Goal: Navigation & Orientation: Find specific page/section

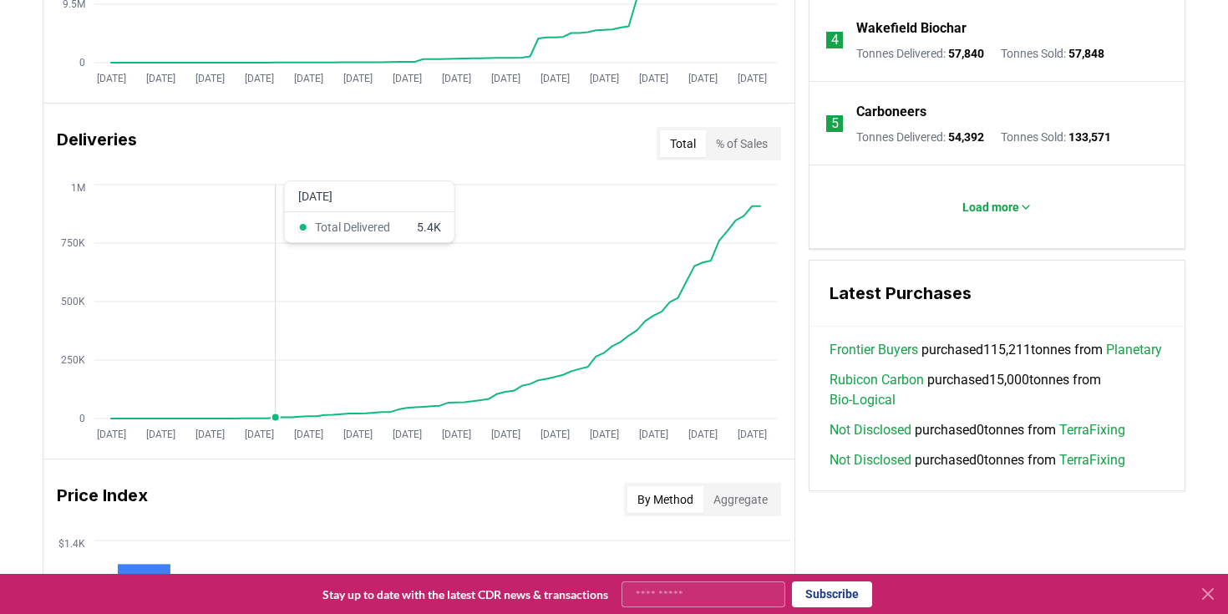
scroll to position [923, 0]
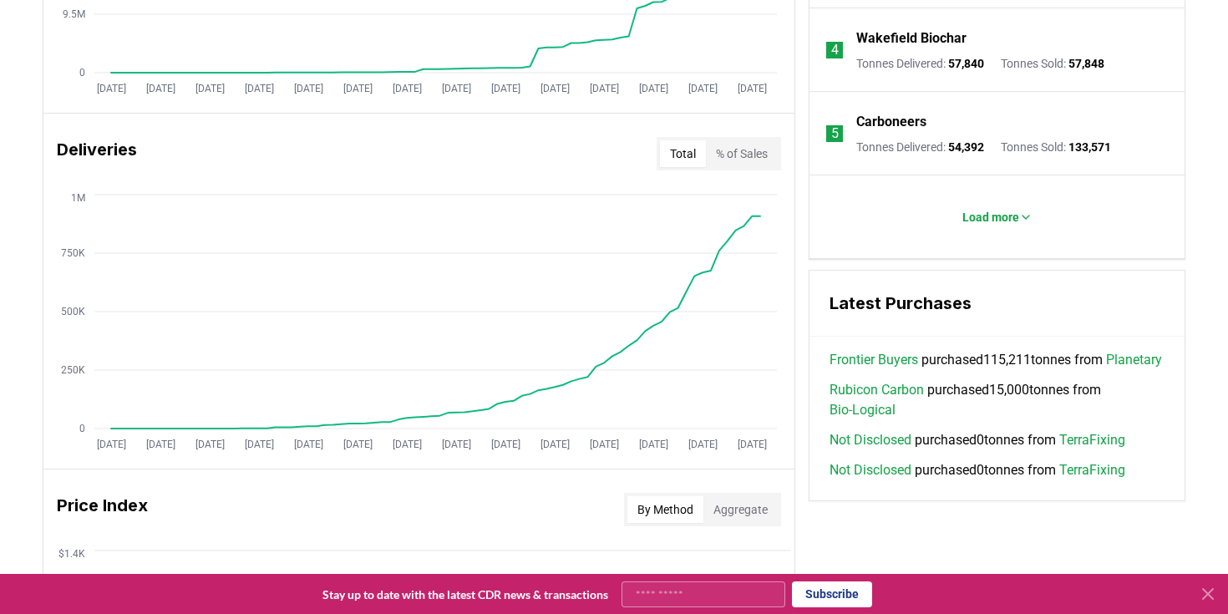
click at [1106, 370] on link "Planetary" at bounding box center [1134, 360] width 56 height 20
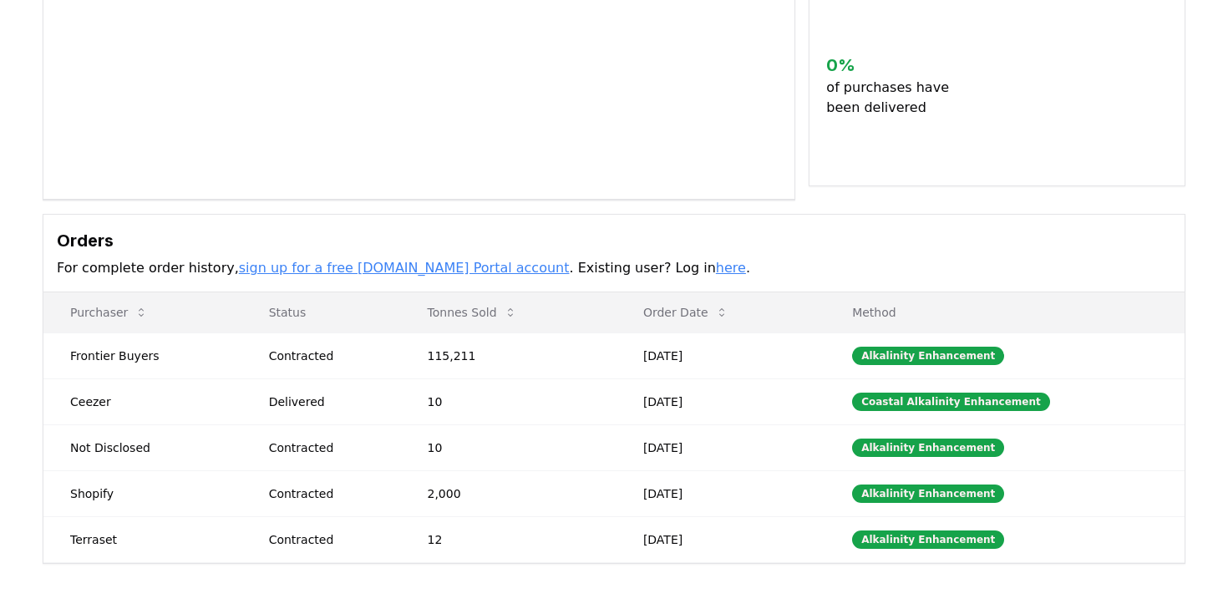
scroll to position [347, 0]
